Goal: Task Accomplishment & Management: Use online tool/utility

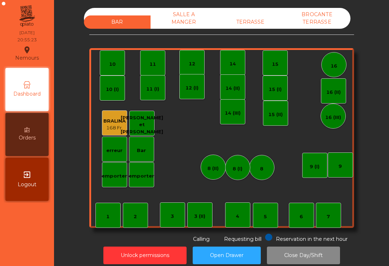
click at [255, 21] on div "TERRASSE" at bounding box center [250, 21] width 67 height 13
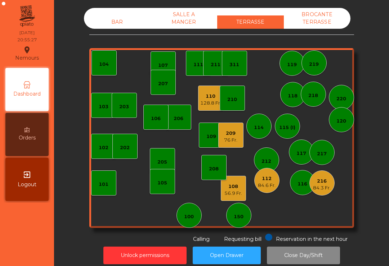
click at [269, 181] on div "112" at bounding box center [267, 178] width 18 height 7
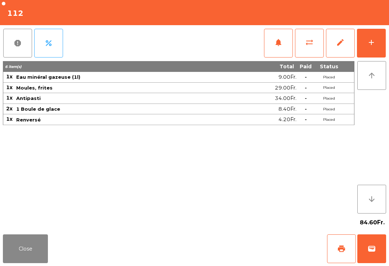
click at [334, 248] on button "print" at bounding box center [341, 249] width 29 height 29
click at [5, 263] on button "Close" at bounding box center [25, 249] width 45 height 29
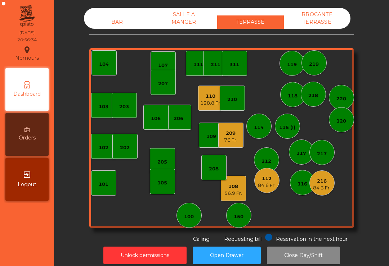
click at [203, 99] on div "110" at bounding box center [210, 96] width 21 height 7
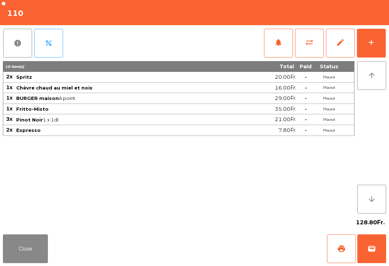
click at [309, 44] on span "sync_alt" at bounding box center [309, 42] width 9 height 9
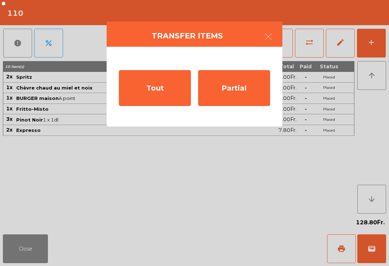
click at [246, 92] on div "Partial" at bounding box center [234, 88] width 72 height 36
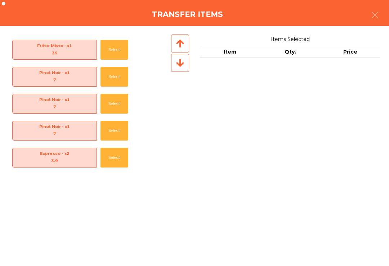
click at [113, 133] on button "Select" at bounding box center [114, 131] width 28 height 20
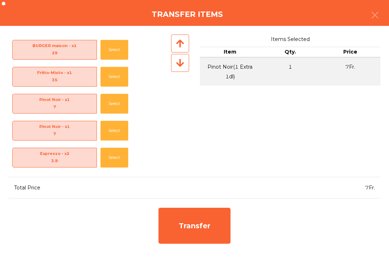
scroll to position [52, 0]
click at [109, 130] on button "Select" at bounding box center [114, 131] width 28 height 20
click at [112, 134] on button "Select" at bounding box center [114, 131] width 28 height 20
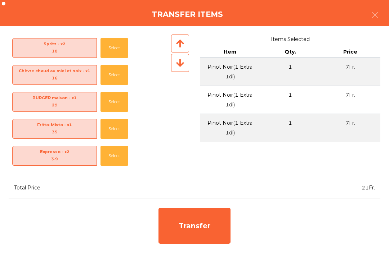
scroll to position [0, 0]
click at [186, 228] on div "Transfer" at bounding box center [194, 226] width 72 height 36
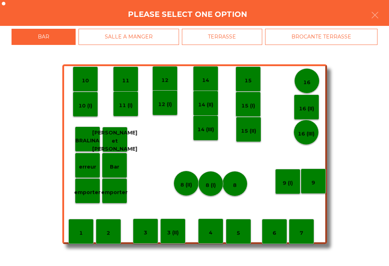
click at [250, 75] on div "15" at bounding box center [247, 79] width 7 height 11
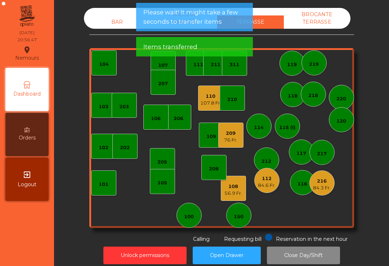
click at [208, 101] on div "107.8 Fr." at bounding box center [210, 103] width 21 height 7
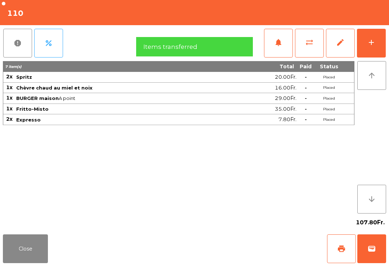
click at [344, 255] on button "print" at bounding box center [341, 249] width 29 height 29
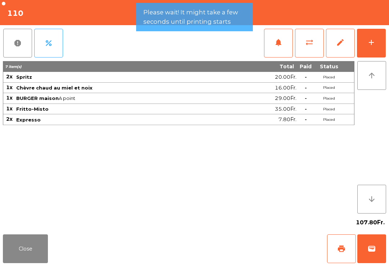
click at [30, 251] on button "Close" at bounding box center [25, 249] width 45 height 29
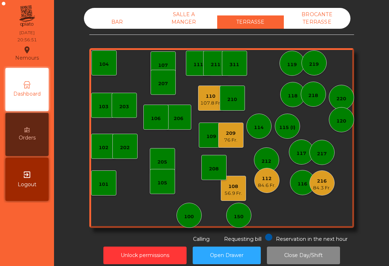
click at [116, 26] on div "BAR" at bounding box center [117, 21] width 67 height 13
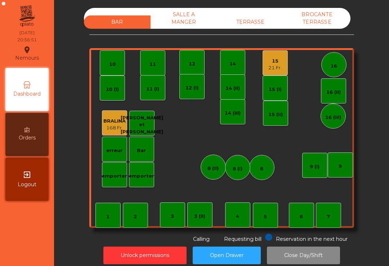
click at [280, 67] on div "21 Fr." at bounding box center [274, 67] width 13 height 7
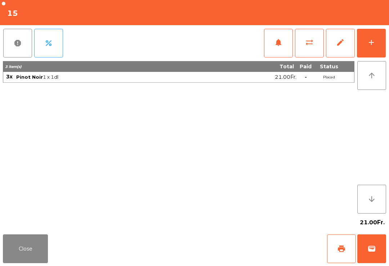
click at [306, 44] on span "sync_alt" at bounding box center [309, 42] width 9 height 9
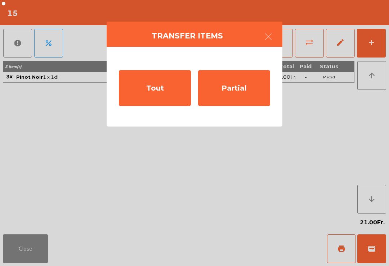
click at [145, 92] on div "Tout" at bounding box center [155, 88] width 72 height 36
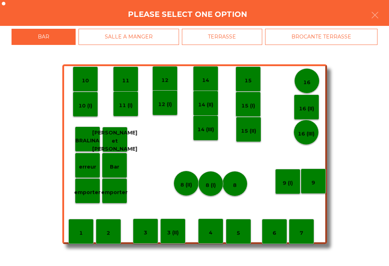
click at [237, 37] on div "TERRASSE" at bounding box center [222, 37] width 81 height 16
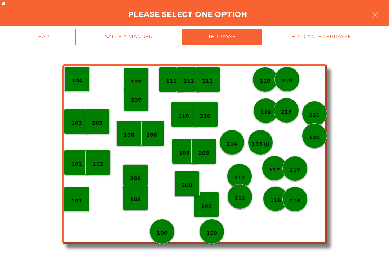
click at [184, 116] on p "110" at bounding box center [183, 116] width 11 height 8
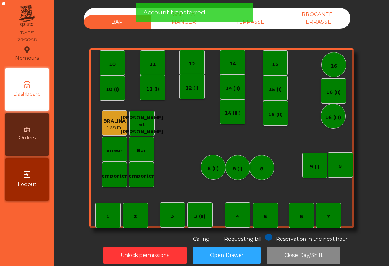
click at [261, 19] on div "TERRASSE" at bounding box center [250, 21] width 67 height 13
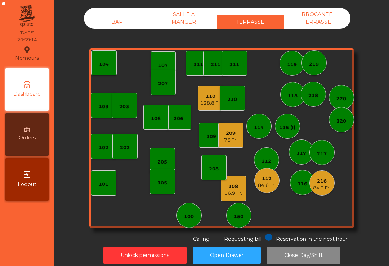
click at [260, 187] on div "84.6 Fr." at bounding box center [267, 185] width 18 height 7
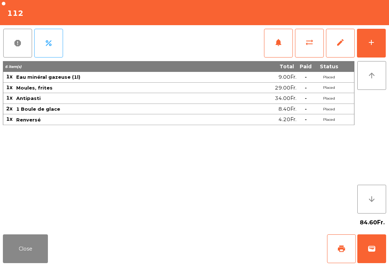
click at [308, 44] on span "sync_alt" at bounding box center [309, 42] width 9 height 9
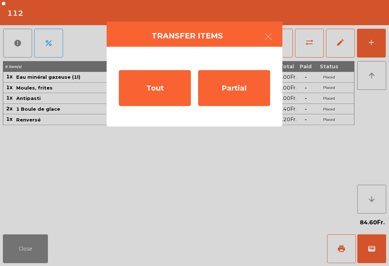
click at [153, 93] on div "Tout" at bounding box center [155, 88] width 72 height 36
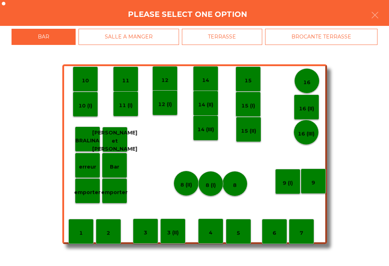
click at [241, 37] on div "TERRASSE" at bounding box center [222, 37] width 81 height 16
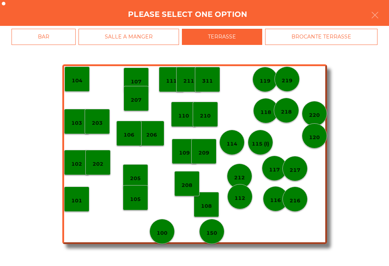
click at [331, 33] on div "BROCANTE TERRASSE" at bounding box center [321, 37] width 112 height 16
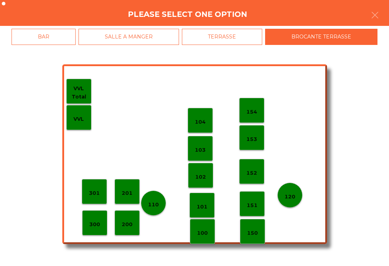
click at [202, 238] on div "100" at bounding box center [202, 231] width 25 height 25
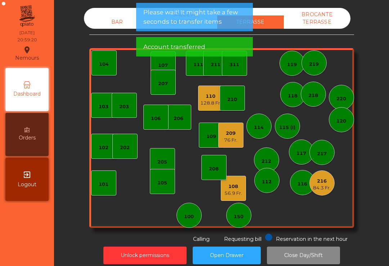
click at [125, 18] on div "BAR" at bounding box center [117, 21] width 67 height 13
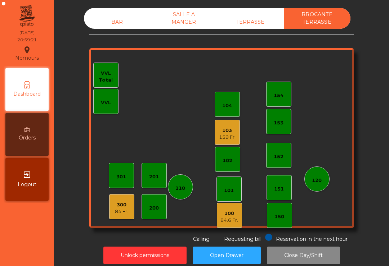
click at [131, 20] on div "BAR" at bounding box center [117, 21] width 67 height 13
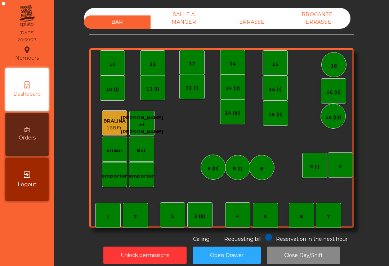
click at [249, 33] on div "BAR SALLE A MANGER TERRASSE BROCANTE TERRASSE 1 2 3 4 5 6 7 8 9 10 11 12 14 15 …" at bounding box center [221, 125] width 264 height 235
click at [243, 22] on div "TERRASSE" at bounding box center [250, 21] width 67 height 13
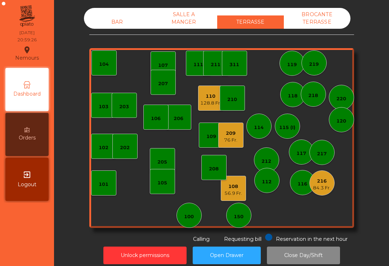
click at [211, 107] on div "110 128.8 Fr." at bounding box center [210, 98] width 25 height 25
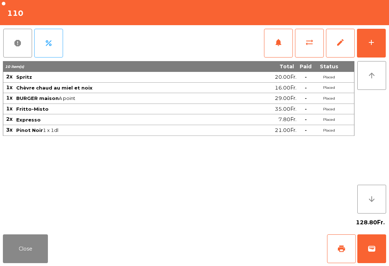
click at [369, 252] on span "wallet" at bounding box center [371, 249] width 9 height 9
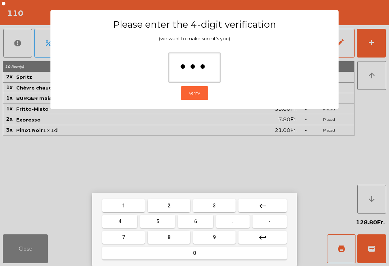
type input "****"
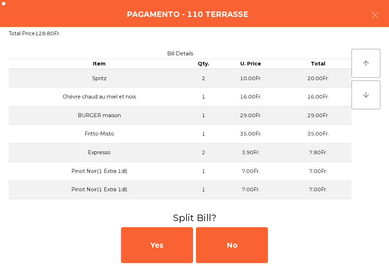
click at [237, 257] on div "No" at bounding box center [232, 245] width 72 height 36
click at [237, 257] on div "MB" at bounding box center [232, 245] width 72 height 36
click at [239, 247] on div "No" at bounding box center [232, 245] width 72 height 36
click at [238, 246] on div "No" at bounding box center [232, 245] width 72 height 36
click at [230, 248] on div "No" at bounding box center [232, 245] width 72 height 36
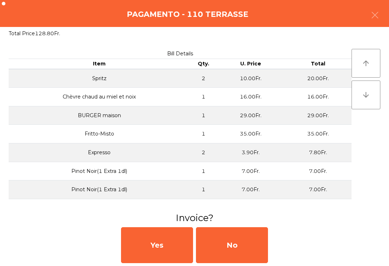
click at [230, 248] on div "No" at bounding box center [232, 245] width 72 height 36
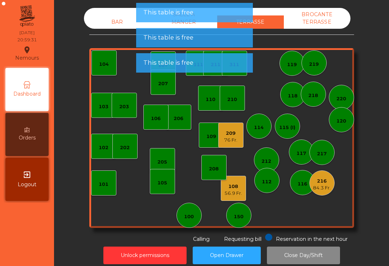
click at [224, 245] on div "Unlock permissions Open Drawer Close Day/Shift" at bounding box center [221, 255] width 315 height 25
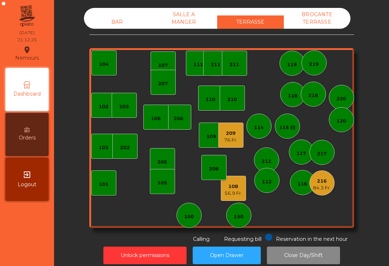
click at [226, 141] on div "76 Fr." at bounding box center [230, 140] width 13 height 7
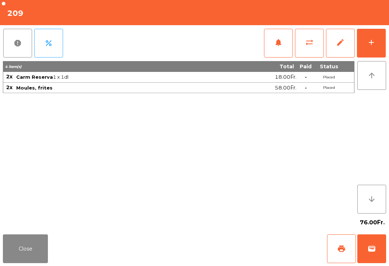
click at [370, 38] on div "add" at bounding box center [371, 42] width 9 height 9
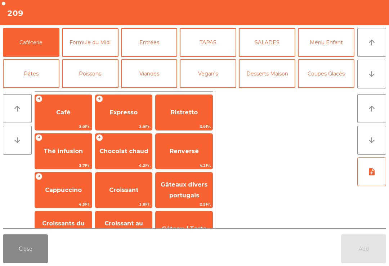
click at [136, 114] on span "Expresso" at bounding box center [124, 112] width 28 height 7
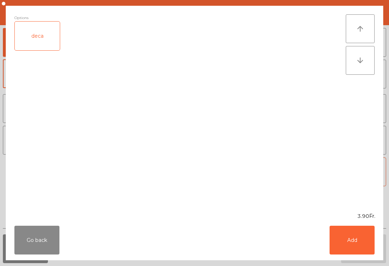
click at [358, 234] on button "Add" at bounding box center [351, 240] width 45 height 29
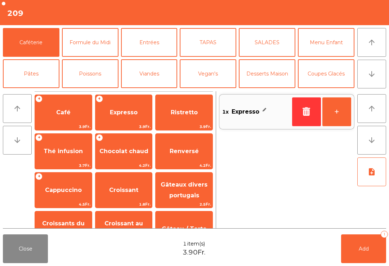
click at [337, 117] on button "+" at bounding box center [336, 112] width 29 height 29
click at [354, 243] on button "Add 2" at bounding box center [363, 249] width 45 height 29
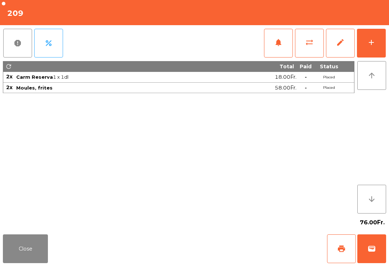
click at [4, 255] on button "Close" at bounding box center [25, 249] width 45 height 29
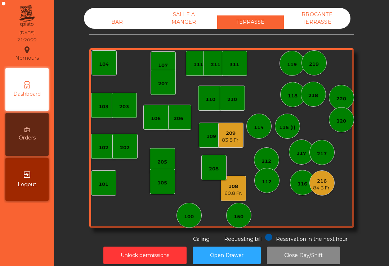
click at [222, 135] on div "209" at bounding box center [231, 133] width 18 height 7
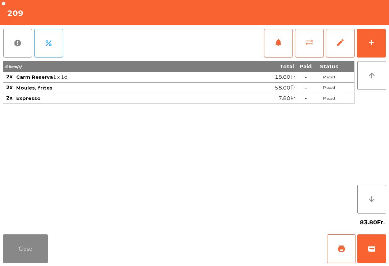
click at [384, 43] on button "add" at bounding box center [371, 43] width 29 height 29
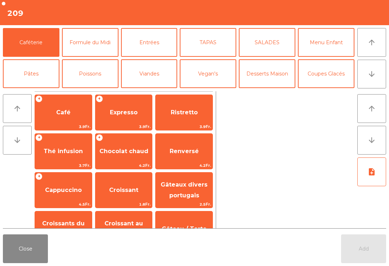
click at [120, 115] on span "Expresso" at bounding box center [124, 112] width 28 height 7
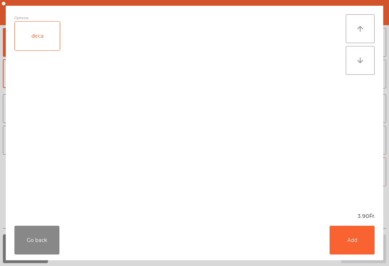
click at [353, 260] on div "Go back Add" at bounding box center [194, 240] width 377 height 40
click at [356, 234] on button "Add" at bounding box center [351, 240] width 45 height 29
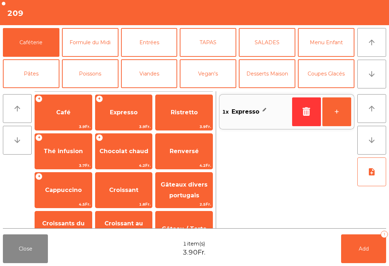
click at [347, 117] on button "+" at bounding box center [336, 112] width 29 height 29
click at [374, 242] on button "Add 2" at bounding box center [363, 249] width 45 height 29
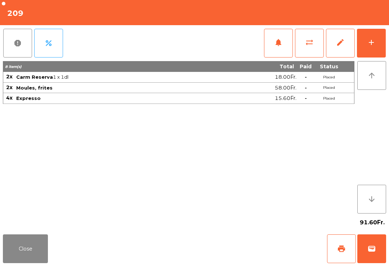
click at [29, 248] on button "Close" at bounding box center [25, 249] width 45 height 29
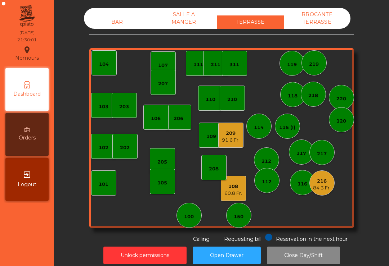
click at [230, 189] on div "108" at bounding box center [233, 186] width 18 height 7
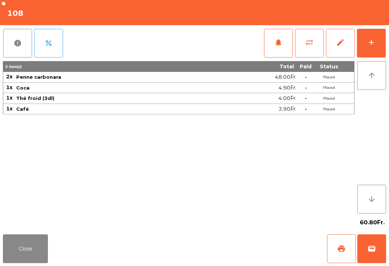
click at [343, 245] on span "print" at bounding box center [341, 249] width 9 height 9
click at [30, 263] on button "Close" at bounding box center [25, 249] width 45 height 29
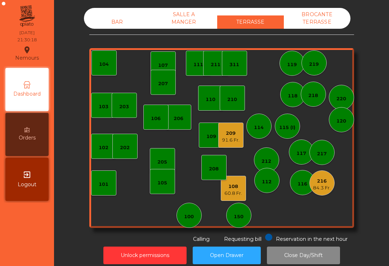
click at [225, 140] on div "91.6 Fr." at bounding box center [231, 140] width 18 height 7
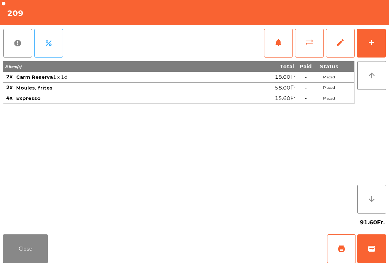
click at [335, 252] on button "print" at bounding box center [341, 249] width 29 height 29
click at [313, 46] on button "sync_alt" at bounding box center [309, 43] width 29 height 29
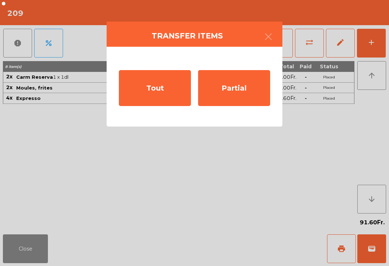
click at [156, 90] on div "Tout" at bounding box center [155, 88] width 72 height 36
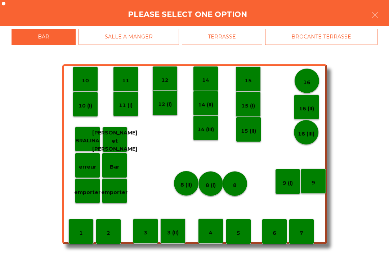
click at [311, 36] on div "BROCANTE TERRASSE" at bounding box center [321, 37] width 112 height 16
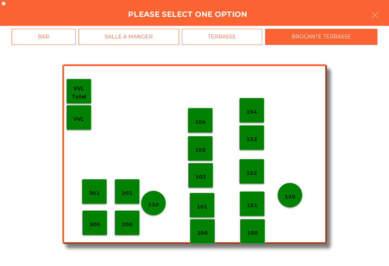
click at [250, 173] on p "152" at bounding box center [251, 173] width 11 height 8
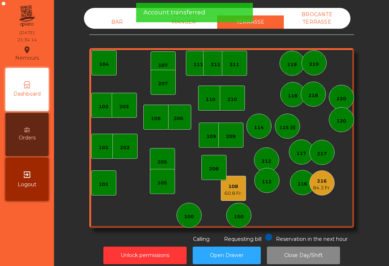
click at [238, 187] on div "108" at bounding box center [233, 186] width 18 height 7
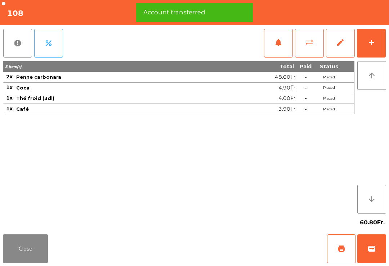
click at [337, 244] on button "print" at bounding box center [341, 249] width 29 height 29
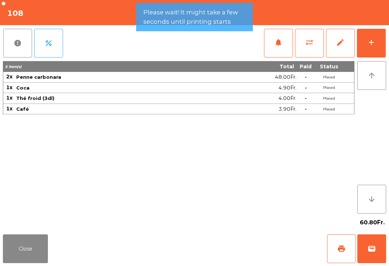
click at [40, 257] on button "Close" at bounding box center [25, 249] width 45 height 29
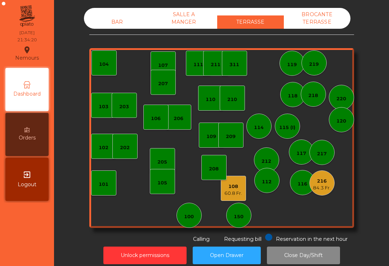
click at [318, 189] on div "84.3 Fr." at bounding box center [322, 188] width 18 height 7
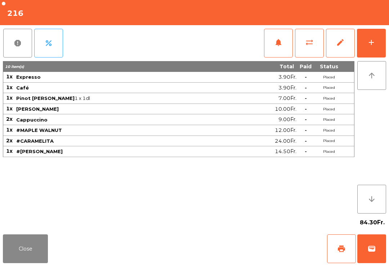
click at [335, 253] on button "print" at bounding box center [341, 249] width 29 height 29
click at [17, 260] on button "Close" at bounding box center [25, 249] width 45 height 29
